Goal: Task Accomplishment & Management: Use online tool/utility

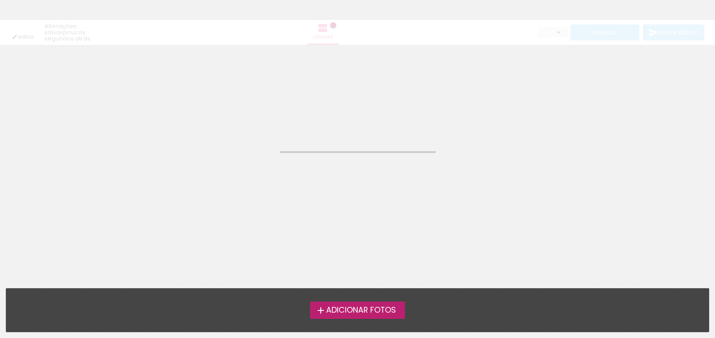
type input "Todas as fotos"
type input "20"
type input "60"
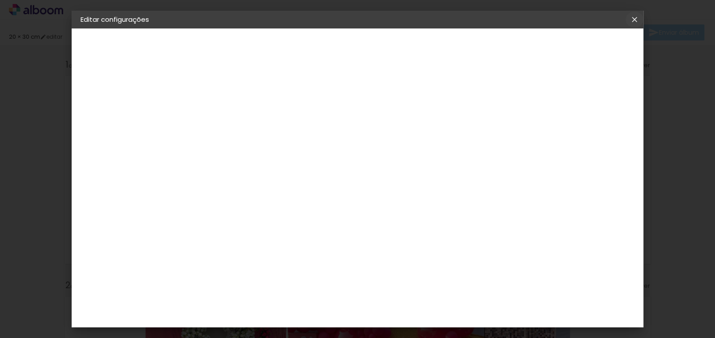
click at [636, 21] on iron-icon at bounding box center [634, 19] width 11 height 9
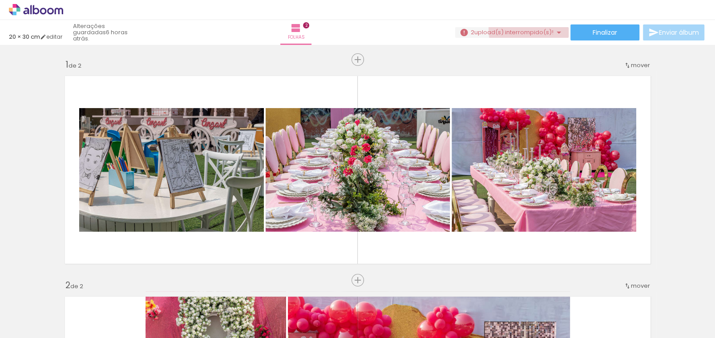
click at [546, 28] on span "upload(s) interrompido(s)!" at bounding box center [513, 32] width 79 height 8
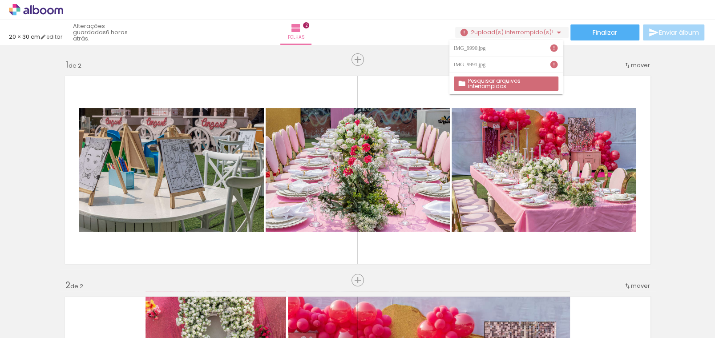
click at [0, 0] on slot "Pesquisar arquivos interrompidos" at bounding box center [0, 0] width 0 height 0
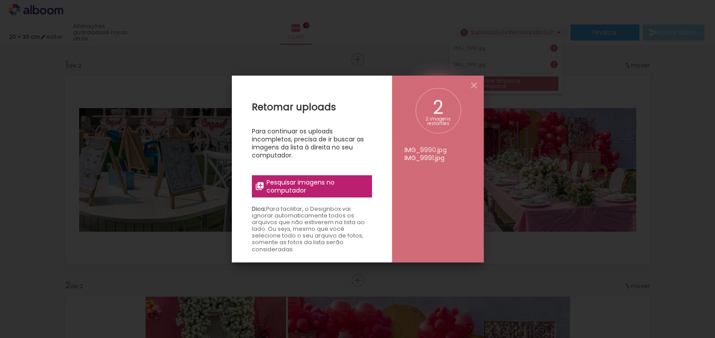
click at [320, 183] on span "Pesquisar imagens no computador" at bounding box center [316, 186] width 100 height 16
click at [0, 0] on input "file" at bounding box center [0, 0] width 0 height 0
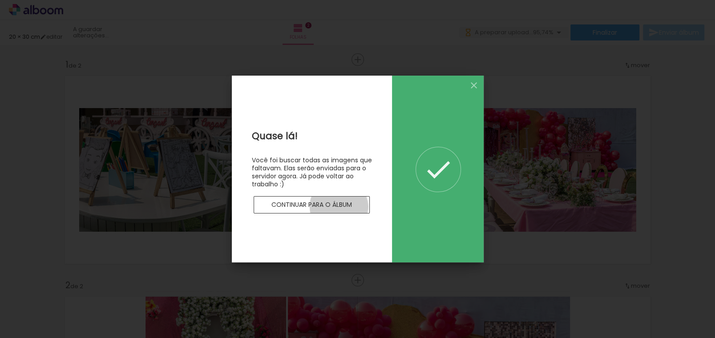
click at [0, 0] on slot "Continuar para o álbum" at bounding box center [0, 0] width 0 height 0
